Goal: Transaction & Acquisition: Purchase product/service

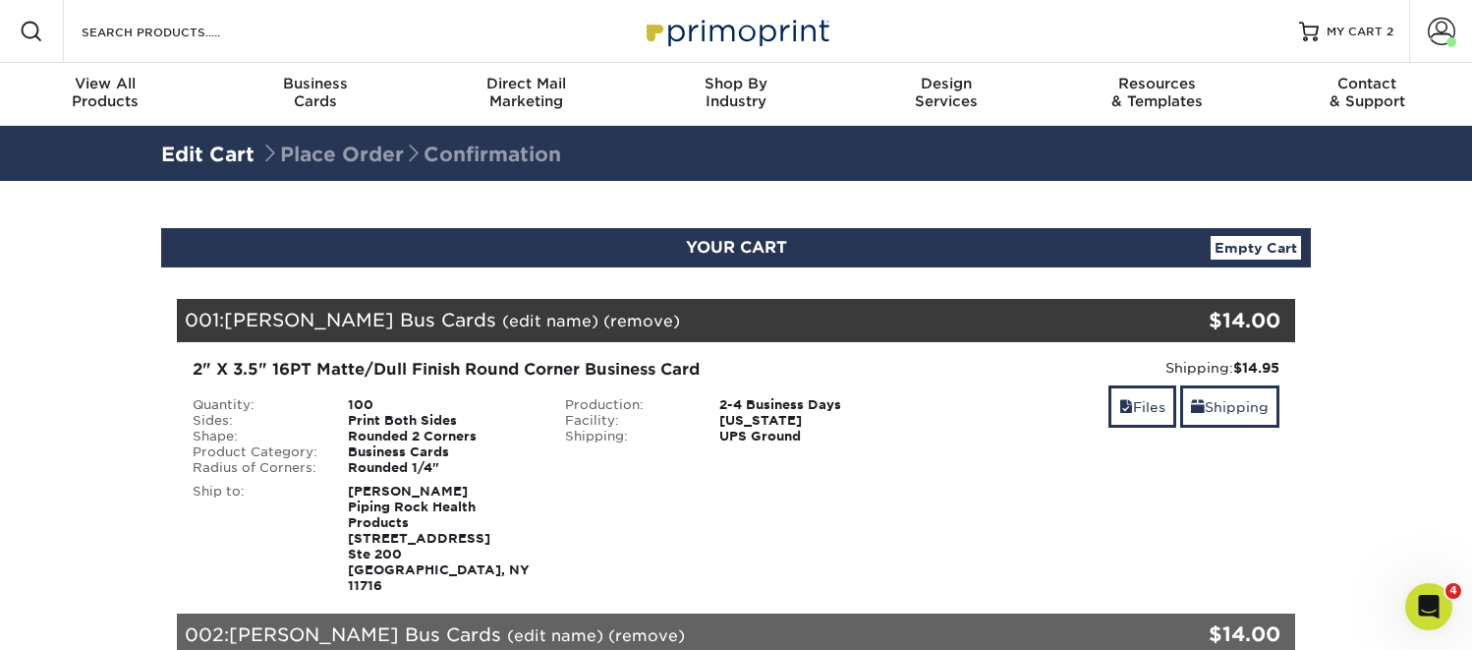
click at [890, 384] on div "2" X 3.5" 16PT Matte/Dull Finish Round Corner Business Card Quantity: 100 Sides…" at bounding box center [550, 476] width 744 height 236
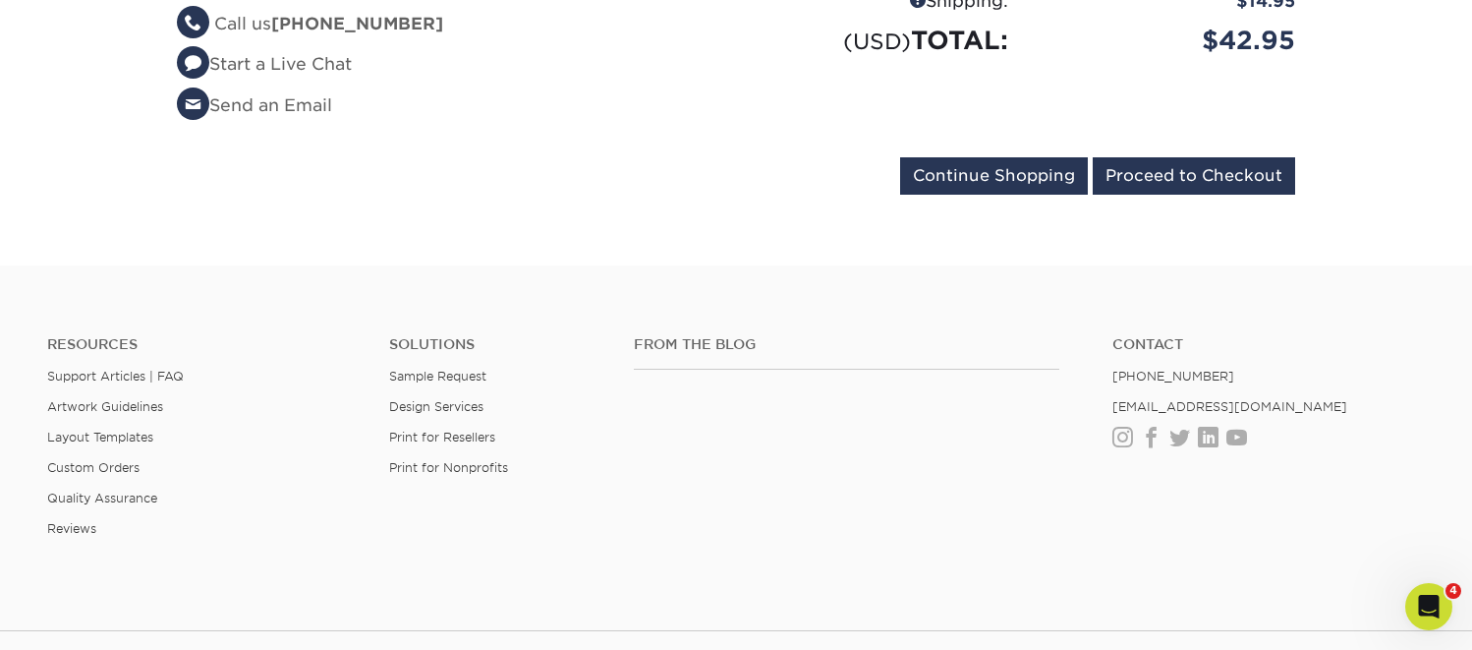
scroll to position [913, 0]
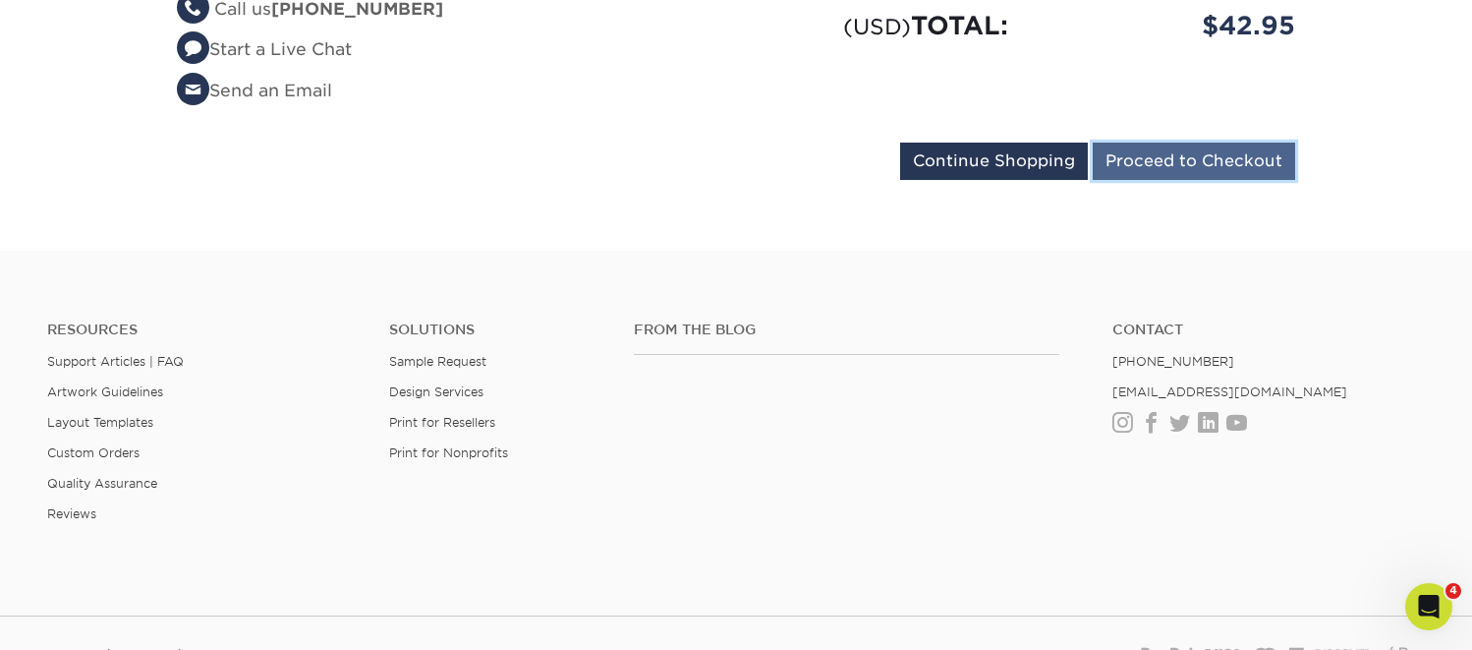
click at [1175, 160] on input "Proceed to Checkout" at bounding box center [1194, 161] width 202 height 37
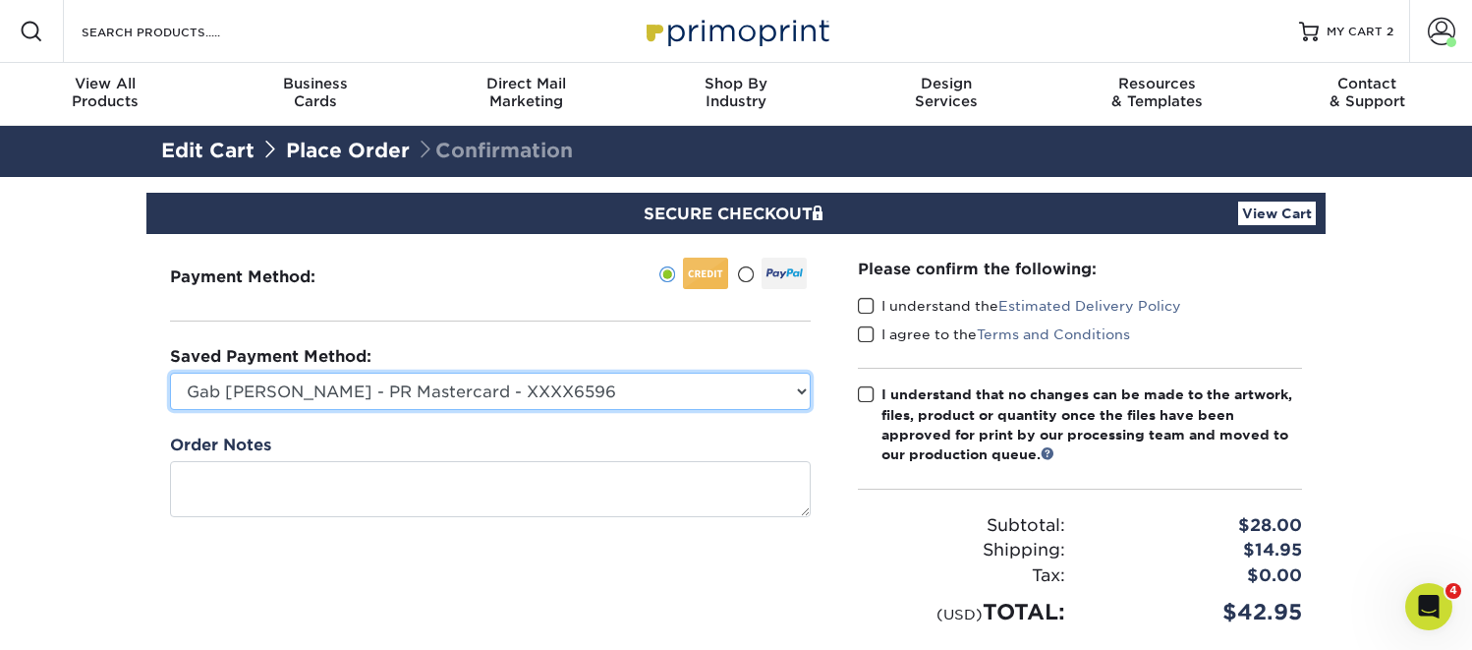
click at [515, 390] on select "Gab Carrillo - PR Mastercard - XXXX6596 Accounting Corp CC - XXXX4846 MasterCar…" at bounding box center [490, 390] width 641 height 37
select select "74586"
click at [170, 372] on select "Gab Carrillo - PR Mastercard - XXXX6596 Accounting Corp CC - XXXX4846 MasterCar…" at bounding box center [490, 390] width 641 height 37
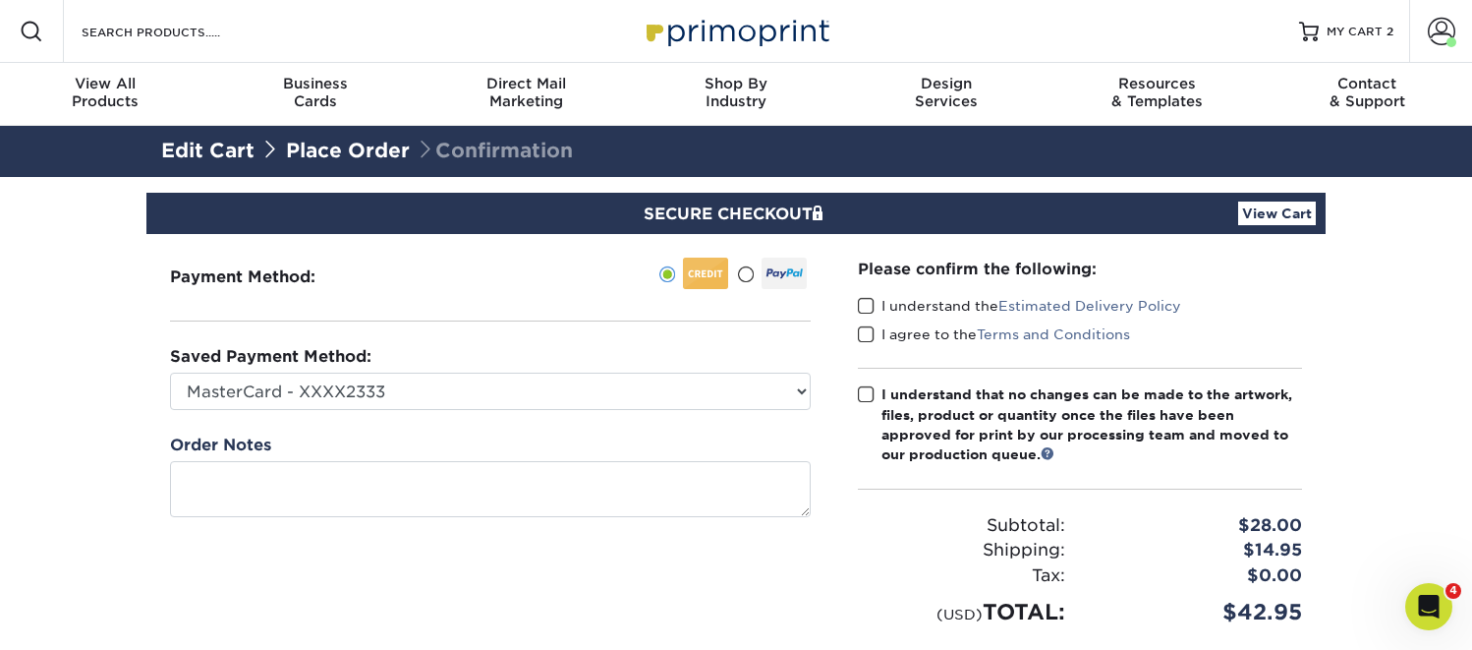
click at [862, 305] on span at bounding box center [866, 306] width 17 height 19
click at [0, 0] on input "I understand the Estimated Delivery Policy" at bounding box center [0, 0] width 0 height 0
click at [859, 332] on span at bounding box center [866, 334] width 17 height 19
click at [0, 0] on input "I agree to the Terms and Conditions" at bounding box center [0, 0] width 0 height 0
drag, startPoint x: 866, startPoint y: 387, endPoint x: 876, endPoint y: 402, distance: 17.7
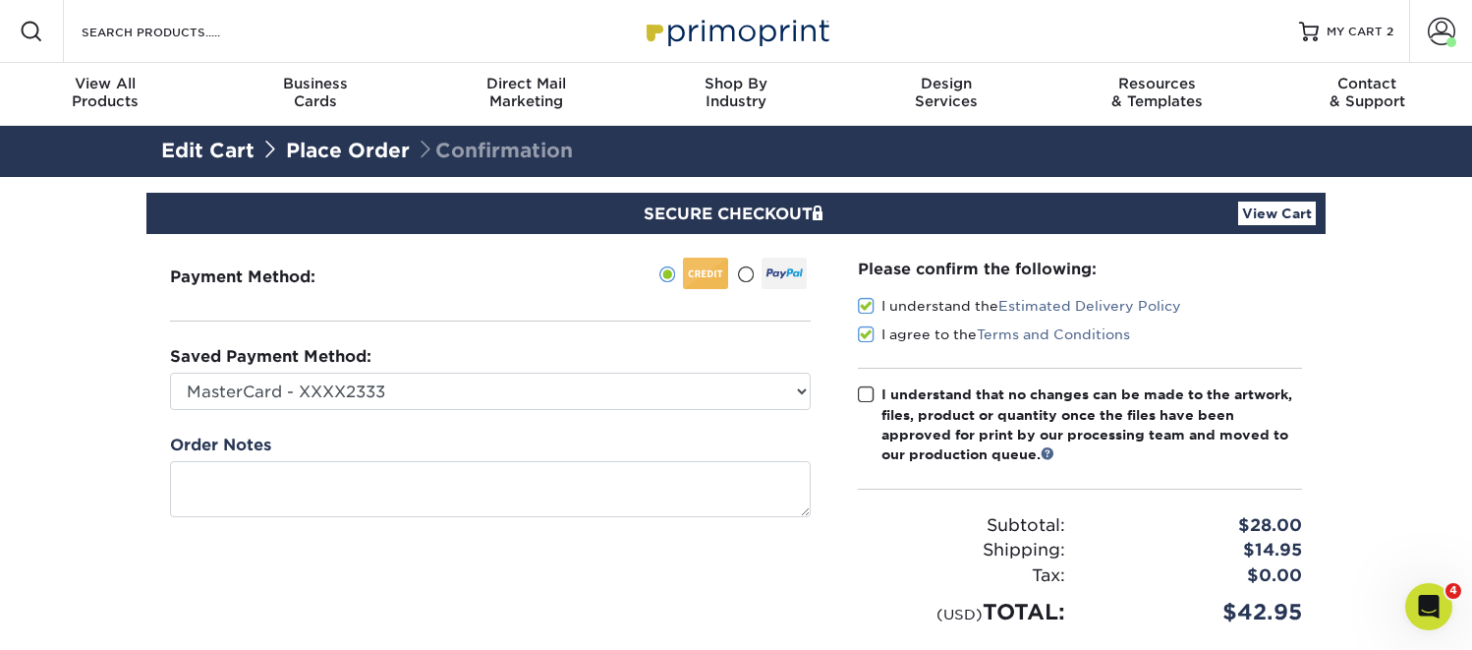
click at [866, 388] on span at bounding box center [866, 394] width 17 height 19
click at [0, 0] on input "I understand that no changes can be made to the artwork, files, product or quan…" at bounding box center [0, 0] width 0 height 0
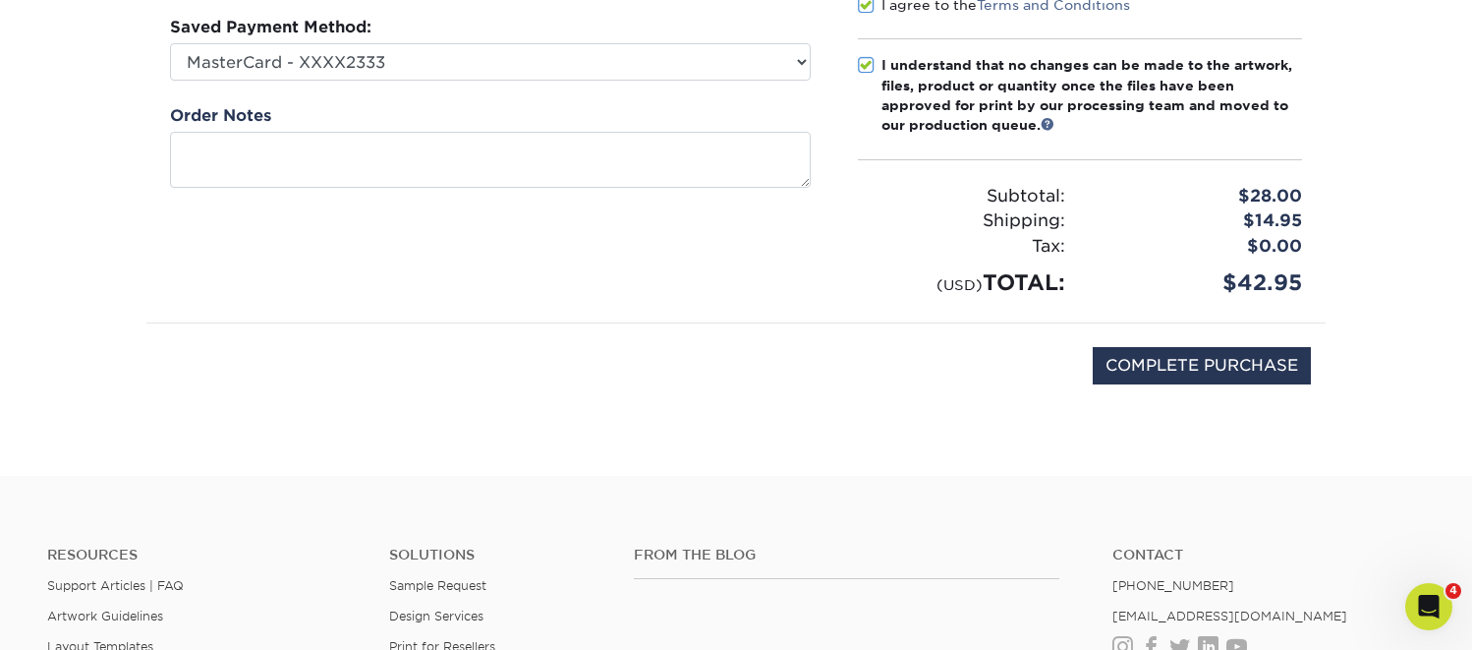
scroll to position [331, 0]
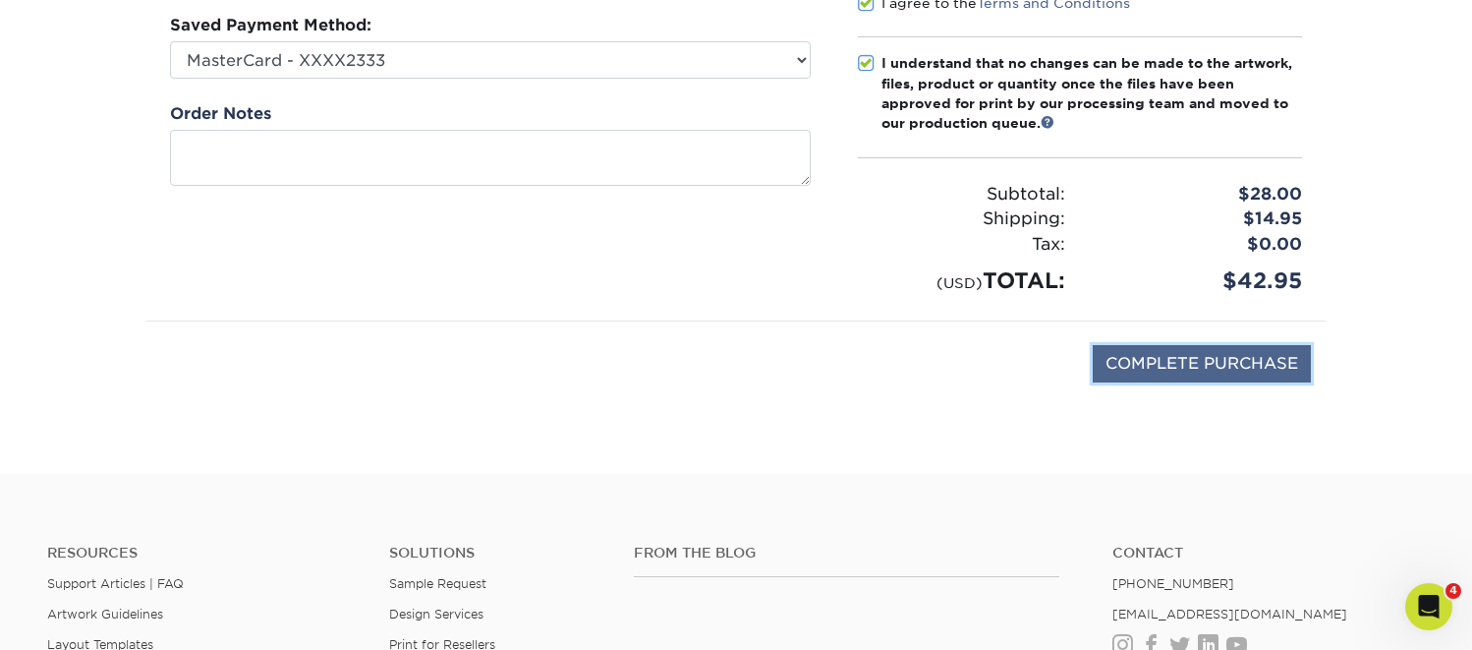
click at [1197, 363] on input "COMPLETE PURCHASE" at bounding box center [1202, 363] width 218 height 37
type input "PROCESSING, PLEASE WAIT..."
